Goal: Information Seeking & Learning: Learn about a topic

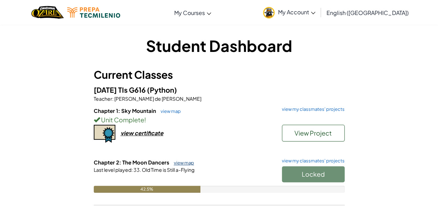
click at [185, 161] on link "view map" at bounding box center [182, 163] width 24 height 6
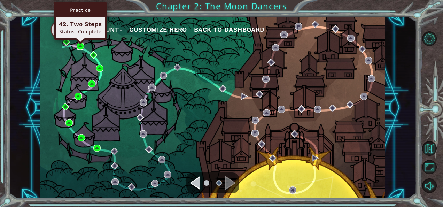
click at [78, 47] on img at bounding box center [80, 45] width 7 height 7
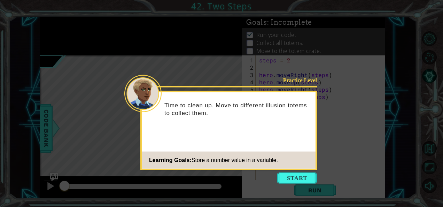
click at [295, 185] on icon at bounding box center [221, 103] width 443 height 207
click at [293, 178] on button "Start" at bounding box center [297, 177] width 40 height 11
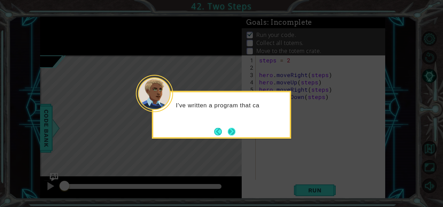
click at [229, 128] on button "Next" at bounding box center [231, 131] width 8 height 8
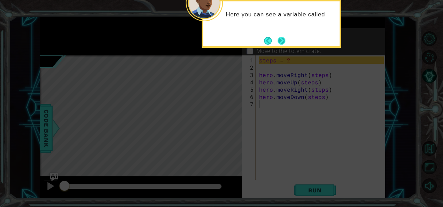
click at [283, 40] on button "Next" at bounding box center [281, 40] width 9 height 9
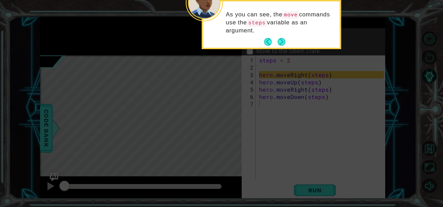
click at [283, 40] on button "Next" at bounding box center [281, 41] width 11 height 11
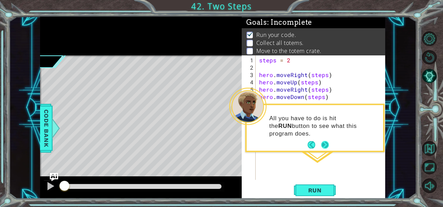
click at [327, 144] on button "Next" at bounding box center [325, 145] width 10 height 10
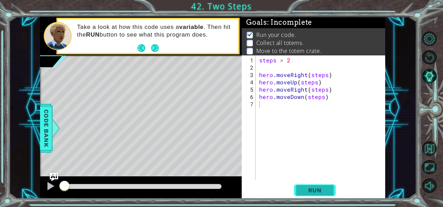
click at [323, 190] on span "Run" at bounding box center [315, 190] width 28 height 7
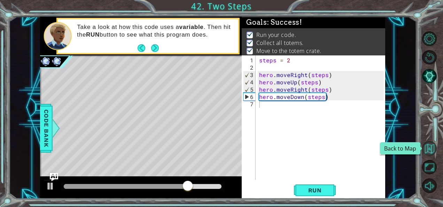
click at [432, 146] on button "Back to Map" at bounding box center [429, 148] width 15 height 15
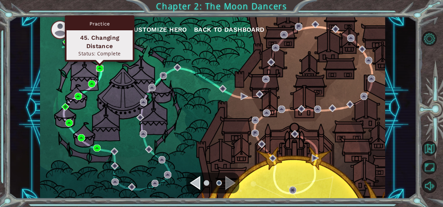
click at [100, 70] on img at bounding box center [99, 68] width 7 height 7
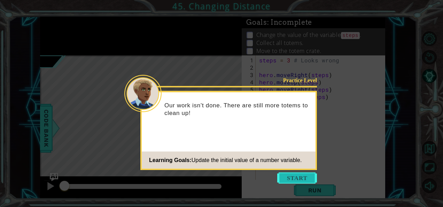
click at [317, 180] on button "Start" at bounding box center [297, 177] width 40 height 11
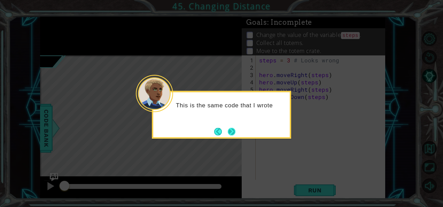
drag, startPoint x: 224, startPoint y: 132, endPoint x: 230, endPoint y: 133, distance: 5.6
click at [230, 133] on footer at bounding box center [224, 131] width 21 height 10
click at [230, 133] on button "Next" at bounding box center [231, 131] width 9 height 9
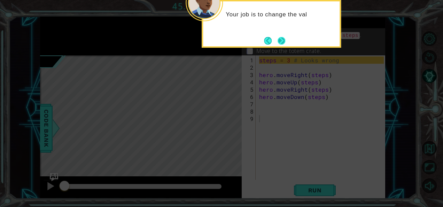
click at [277, 42] on button "Next" at bounding box center [281, 40] width 9 height 9
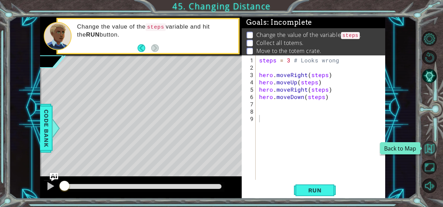
click at [435, 151] on button "Back to Map" at bounding box center [429, 148] width 15 height 15
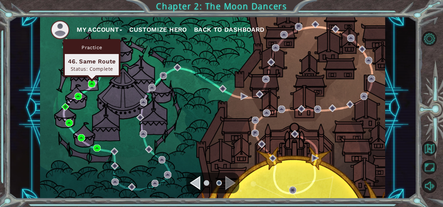
click at [92, 84] on img at bounding box center [91, 83] width 7 height 7
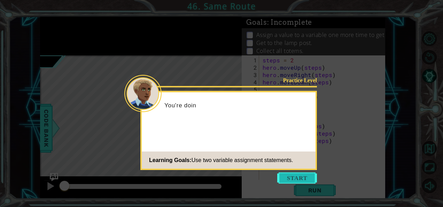
click at [300, 178] on button "Start" at bounding box center [297, 177] width 40 height 11
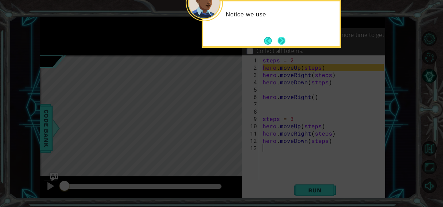
click at [281, 39] on button "Next" at bounding box center [282, 40] width 12 height 12
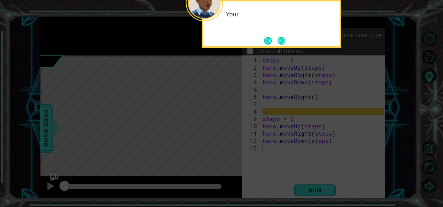
click at [281, 39] on button "Next" at bounding box center [281, 40] width 9 height 9
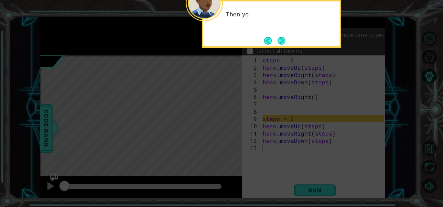
click at [281, 39] on button "Next" at bounding box center [282, 40] width 12 height 12
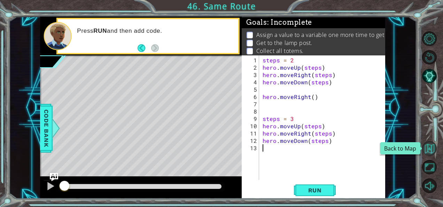
click at [432, 151] on button "Back to Map" at bounding box center [429, 148] width 15 height 15
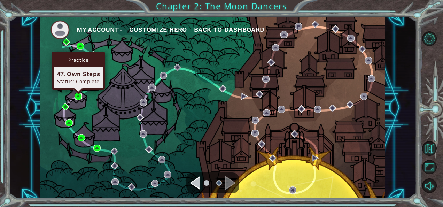
click at [77, 95] on img at bounding box center [78, 96] width 7 height 7
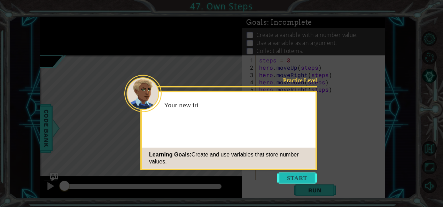
click at [302, 176] on button "Start" at bounding box center [297, 177] width 40 height 11
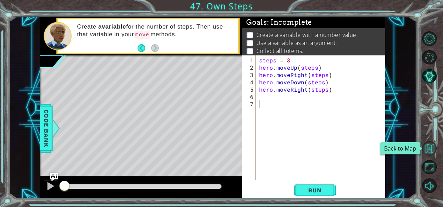
click at [426, 147] on button "Back to Map" at bounding box center [429, 148] width 15 height 15
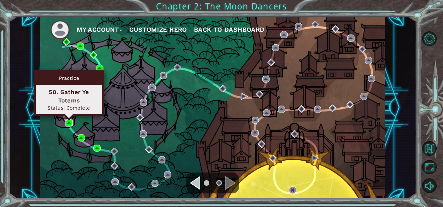
click at [69, 124] on img at bounding box center [68, 122] width 7 height 7
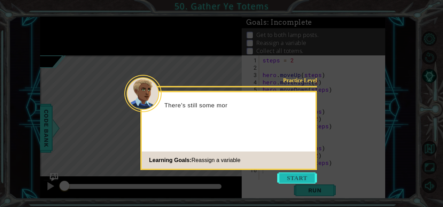
click at [309, 178] on button "Start" at bounding box center [297, 177] width 40 height 11
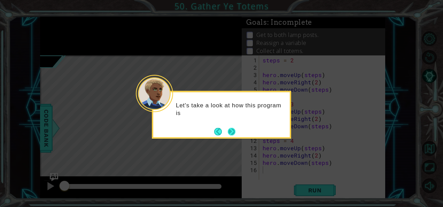
click at [230, 130] on button "Next" at bounding box center [232, 131] width 8 height 8
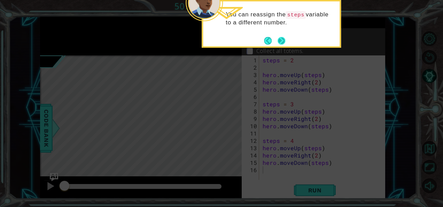
click at [282, 42] on button "Next" at bounding box center [281, 41] width 8 height 8
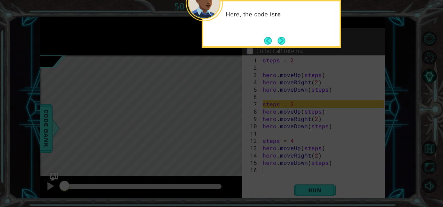
click at [282, 42] on button "Next" at bounding box center [282, 41] width 8 height 8
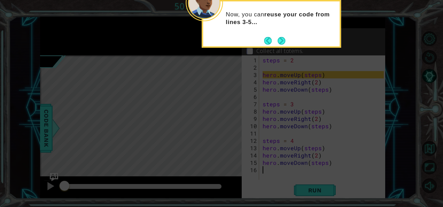
click at [282, 42] on button "Next" at bounding box center [281, 41] width 8 height 8
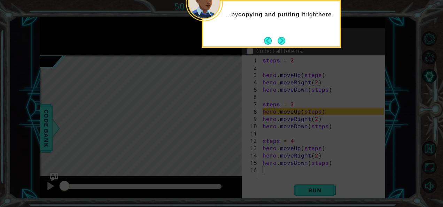
click at [282, 42] on button "Next" at bounding box center [282, 41] width 10 height 10
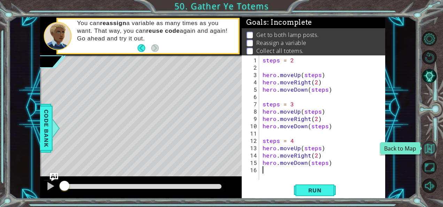
click at [434, 145] on button "Back to Map" at bounding box center [429, 148] width 15 height 15
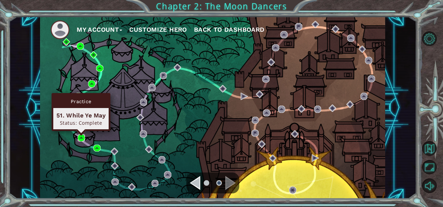
click at [81, 137] on img at bounding box center [81, 137] width 7 height 7
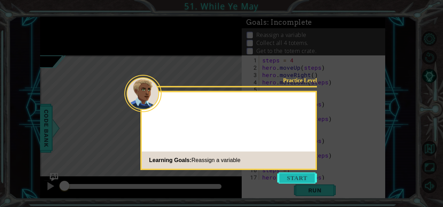
click at [302, 178] on button "Start" at bounding box center [297, 177] width 40 height 11
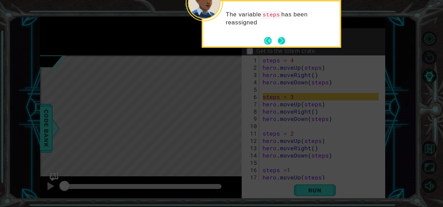
click at [280, 45] on button "Next" at bounding box center [282, 41] width 8 height 8
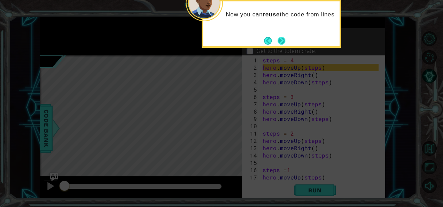
click at [279, 40] on button "Next" at bounding box center [282, 41] width 8 height 8
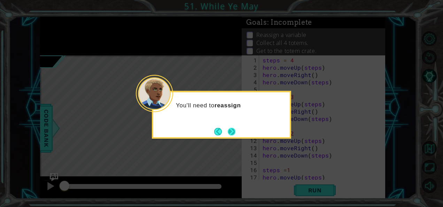
click at [233, 134] on button "Next" at bounding box center [232, 131] width 8 height 8
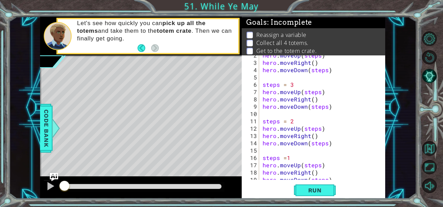
scroll to position [13, 0]
